Goal: Transaction & Acquisition: Purchase product/service

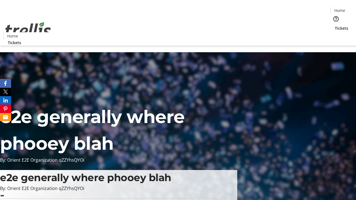
click at [335, 25] on span "Tickets" at bounding box center [341, 28] width 13 height 6
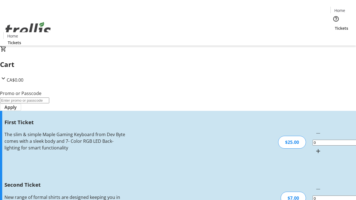
click at [315, 148] on mat-icon "Increment by one" at bounding box center [318, 151] width 7 height 7
type input "1"
type input "2"
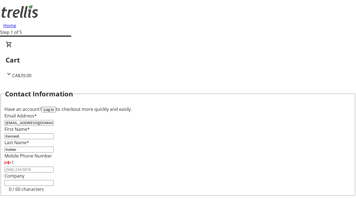
type input "Kohler"
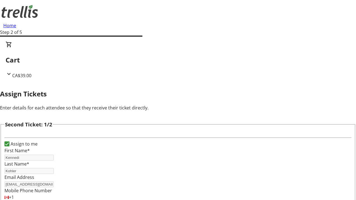
type input "[PERSON_NAME]"
type input "[PERSON_NAME][EMAIL_ADDRESS][DOMAIN_NAME]"
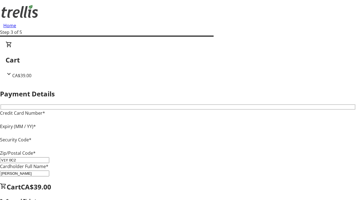
type input "V1Y 0C2"
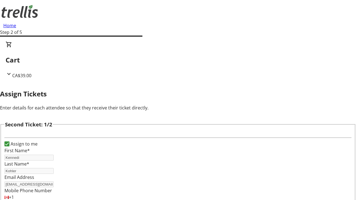
type input "Name"
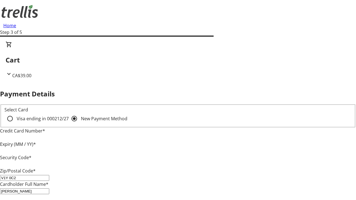
type input "V1Y 0C2"
